Goal: Check status: Check status

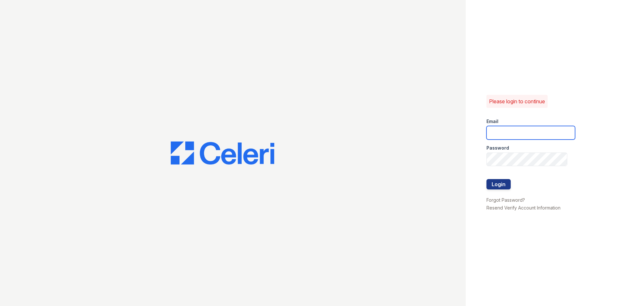
click at [520, 133] on input "email" at bounding box center [531, 133] width 89 height 14
type input "loginnoreply@cafmanagement.com"
click at [503, 187] on button "Login" at bounding box center [499, 184] width 24 height 10
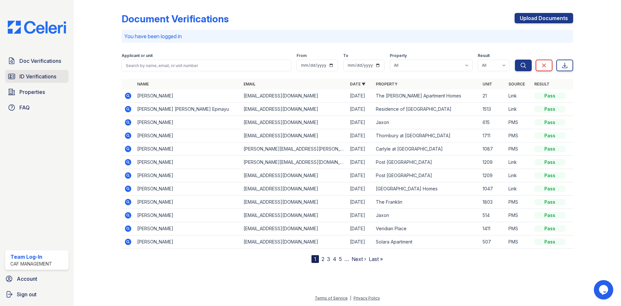
click at [38, 76] on span "ID Verifications" at bounding box center [37, 76] width 37 height 8
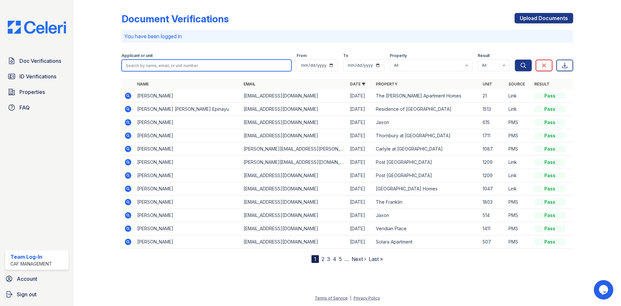
click at [171, 67] on input "search" at bounding box center [207, 66] width 170 height 12
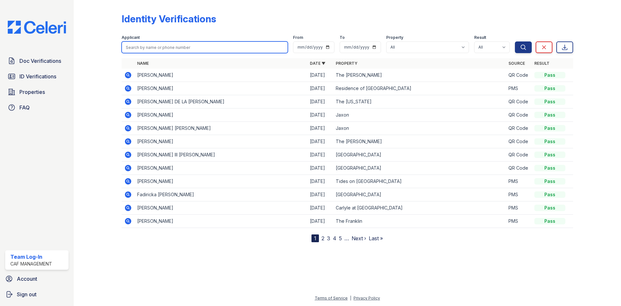
click at [166, 45] on input "search" at bounding box center [205, 47] width 166 height 12
type input "prin"
click at [515, 41] on button "Search" at bounding box center [523, 47] width 17 height 12
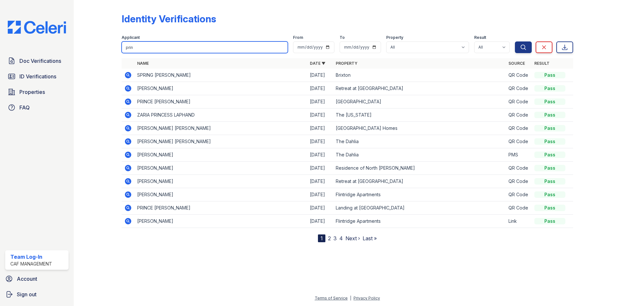
click at [170, 47] on input "prin" at bounding box center [205, 47] width 166 height 12
type input "p"
type input "sharonly"
click at [515, 41] on button "Search" at bounding box center [523, 47] width 17 height 12
